Goal: Use online tool/utility: Utilize a website feature to perform a specific function

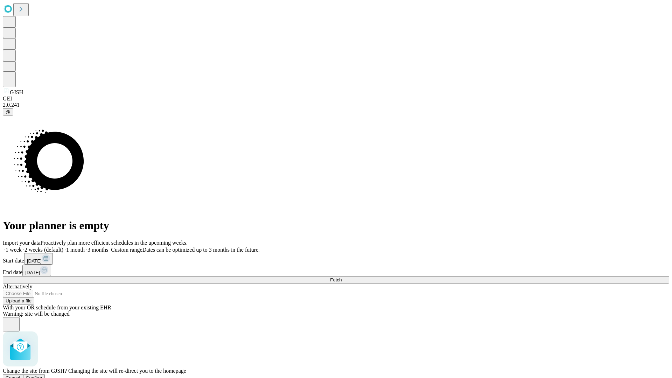
click at [42, 375] on span "Confirm" at bounding box center [34, 377] width 16 height 5
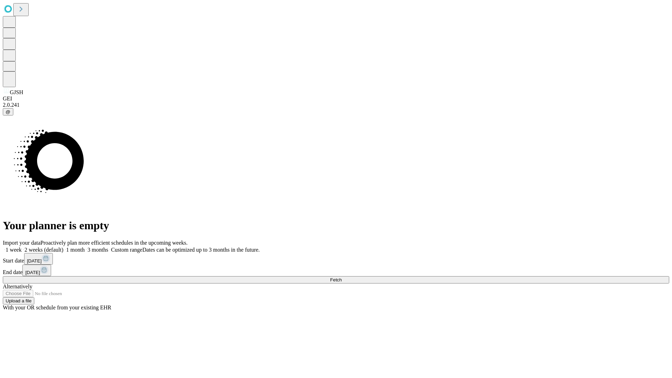
click at [22, 247] on label "1 week" at bounding box center [12, 250] width 19 height 6
click at [342, 277] on span "Fetch" at bounding box center [336, 279] width 12 height 5
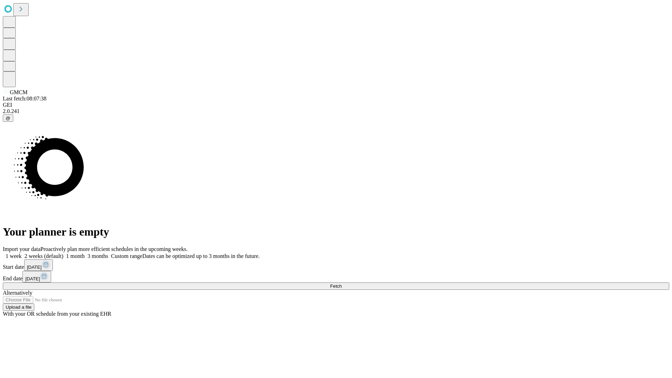
click at [22, 253] on label "1 week" at bounding box center [12, 256] width 19 height 6
click at [342, 284] on span "Fetch" at bounding box center [336, 286] width 12 height 5
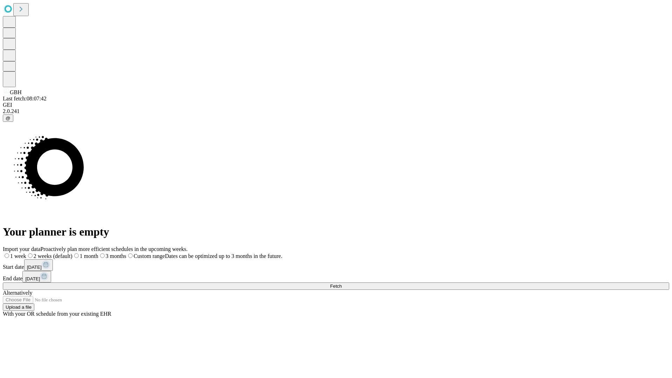
click at [342, 284] on span "Fetch" at bounding box center [336, 286] width 12 height 5
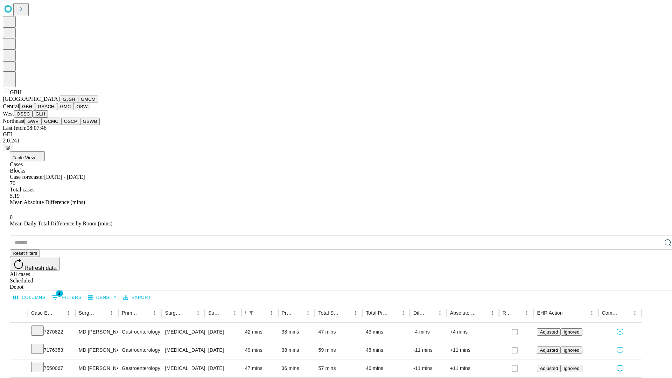
click at [54, 110] on button "GSACH" at bounding box center [46, 106] width 22 height 7
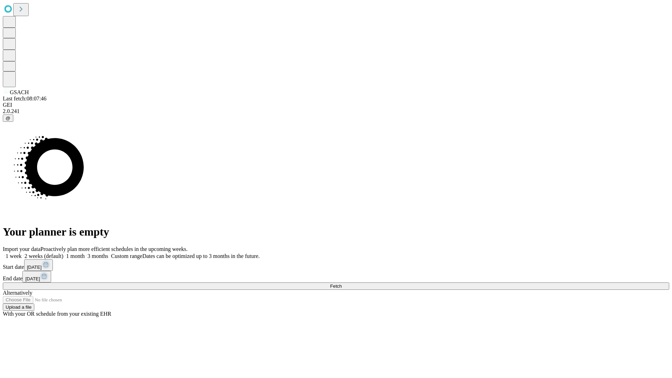
click at [22, 253] on label "1 week" at bounding box center [12, 256] width 19 height 6
click at [342, 284] on span "Fetch" at bounding box center [336, 286] width 12 height 5
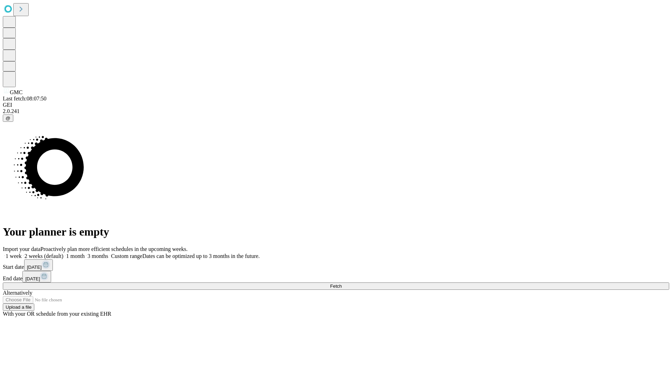
click at [22, 253] on label "1 week" at bounding box center [12, 256] width 19 height 6
click at [342, 284] on span "Fetch" at bounding box center [336, 286] width 12 height 5
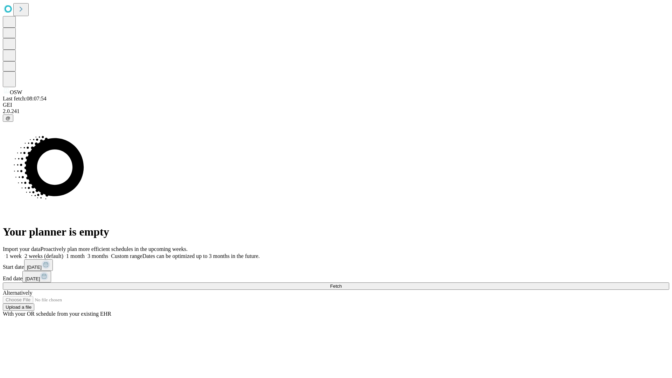
click at [22, 253] on label "1 week" at bounding box center [12, 256] width 19 height 6
click at [342, 284] on span "Fetch" at bounding box center [336, 286] width 12 height 5
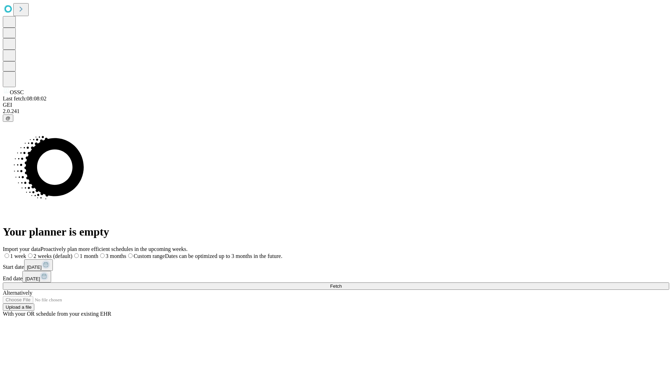
click at [26, 253] on label "1 week" at bounding box center [14, 256] width 23 height 6
click at [342, 284] on span "Fetch" at bounding box center [336, 286] width 12 height 5
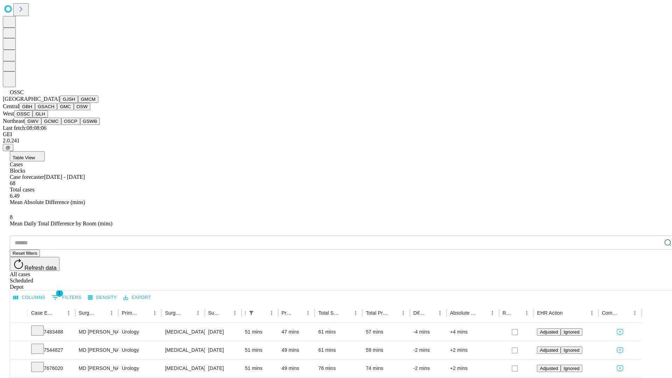
click at [48, 118] on button "GLH" at bounding box center [40, 113] width 15 height 7
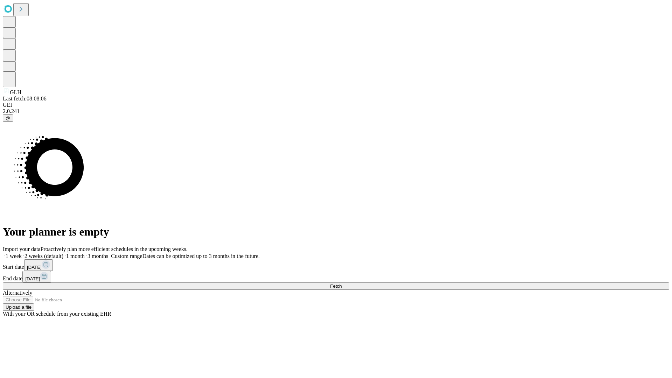
click at [22, 253] on label "1 week" at bounding box center [12, 256] width 19 height 6
click at [342, 284] on span "Fetch" at bounding box center [336, 286] width 12 height 5
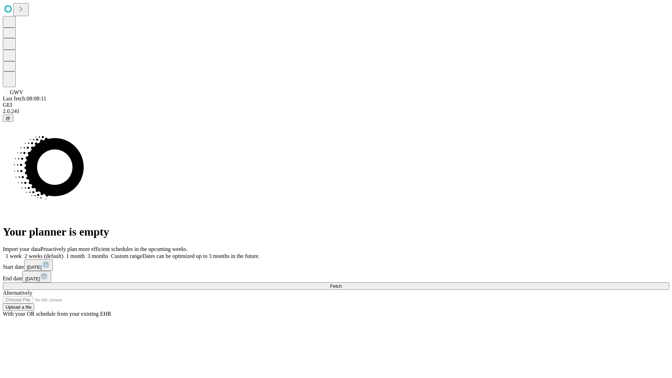
click at [342, 284] on span "Fetch" at bounding box center [336, 286] width 12 height 5
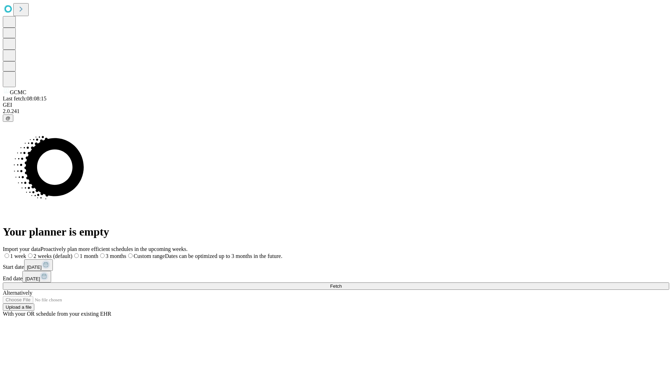
click at [26, 253] on label "1 week" at bounding box center [14, 256] width 23 height 6
click at [342, 284] on span "Fetch" at bounding box center [336, 286] width 12 height 5
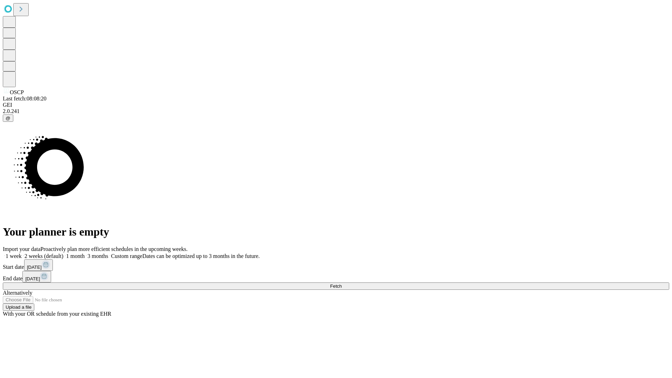
click at [22, 253] on label "1 week" at bounding box center [12, 256] width 19 height 6
click at [342, 284] on span "Fetch" at bounding box center [336, 286] width 12 height 5
